Goal: Task Accomplishment & Management: Use online tool/utility

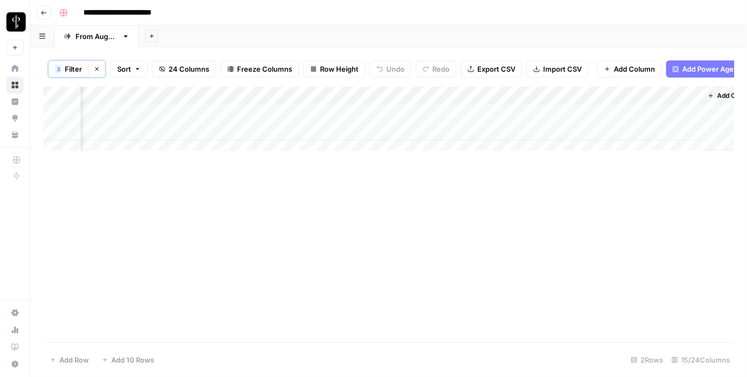
scroll to position [0, 1029]
click at [128, 122] on div "Add Column" at bounding box center [388, 123] width 690 height 72
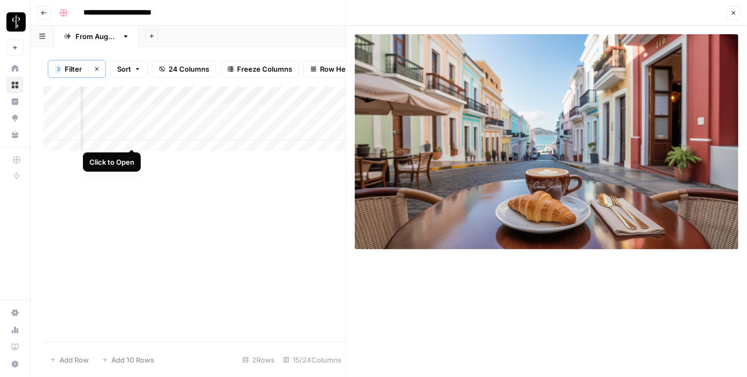
click at [128, 138] on div "Add Column" at bounding box center [194, 123] width 302 height 72
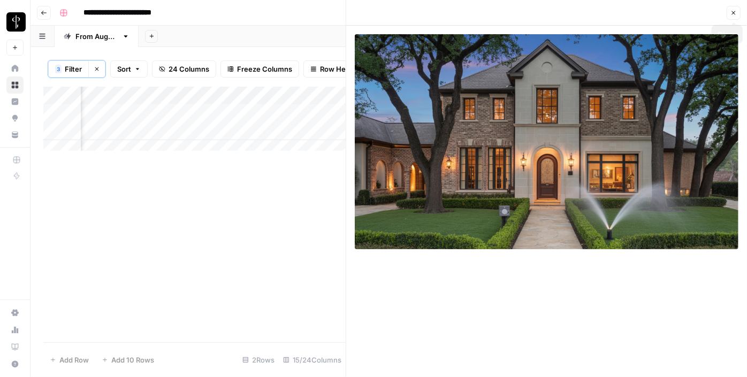
click at [733, 11] on icon "button" at bounding box center [733, 13] width 6 height 6
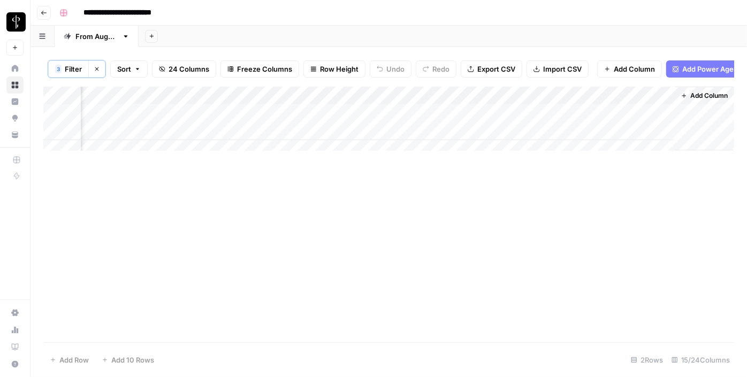
scroll to position [0, 1016]
